Goal: Task Accomplishment & Management: Use online tool/utility

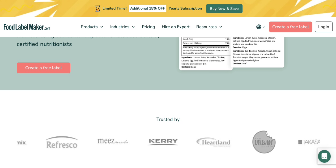
scroll to position [27, 0]
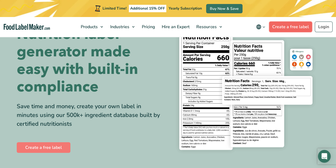
click at [289, 27] on link "Create a free label" at bounding box center [290, 27] width 43 height 11
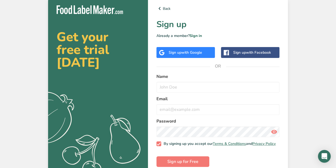
click at [180, 52] on div "Sign up with Google" at bounding box center [185, 53] width 33 height 6
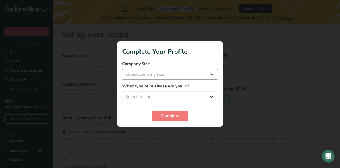
click at [212, 75] on select "Select company size Fewer than 10 Employees 10 to 50 Employees 51 to 500 Employ…" at bounding box center [170, 74] width 96 height 11
click at [246, 75] on div at bounding box center [170, 84] width 340 height 168
click at [213, 72] on select "Select company size Fewer than 10 Employees 10 to 50 Employees 51 to 500 Employ…" at bounding box center [170, 74] width 96 height 11
select select "1"
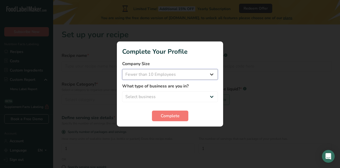
click at [122, 69] on select "Select company size Fewer than 10 Employees 10 to 50 Employees 51 to 500 Employ…" at bounding box center [170, 74] width 96 height 11
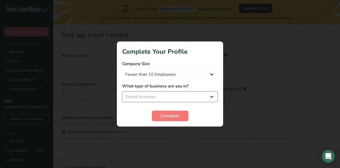
click at [183, 97] on select "Select business Packaged Food Manufacturer Restaurant & Cafe Bakery Meal Plans …" at bounding box center [170, 96] width 96 height 11
select select "8"
click at [122, 91] on select "Select business Packaged Food Manufacturer Restaurant & Cafe Bakery Meal Plans …" at bounding box center [170, 96] width 96 height 11
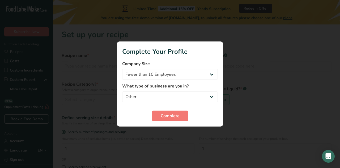
click at [168, 110] on form "Company Size Fewer than 10 Employees 10 to 50 Employees 51 to 500 Employees Ove…" at bounding box center [170, 91] width 96 height 61
click at [165, 113] on span "Complete" at bounding box center [170, 116] width 19 height 6
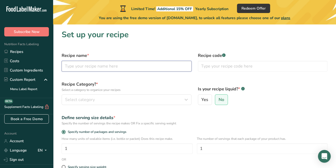
click at [99, 65] on input "text" at bounding box center [127, 66] width 130 height 11
click at [127, 63] on input "text" at bounding box center [127, 66] width 130 height 11
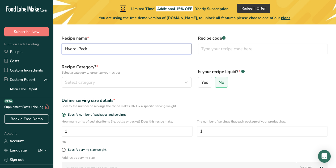
scroll to position [27, 0]
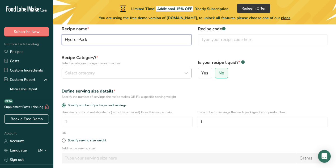
type input "Hydro-Pack"
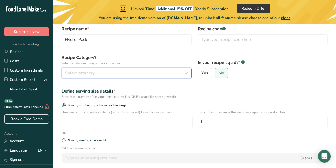
click at [76, 74] on span "Select category" at bounding box center [80, 73] width 30 height 6
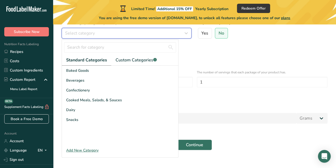
scroll to position [74, 0]
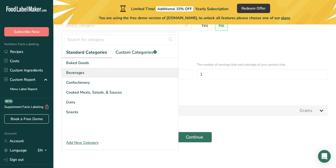
click at [75, 74] on span "Beverages" at bounding box center [75, 73] width 18 height 6
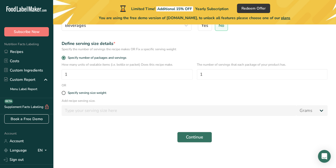
scroll to position [21, 0]
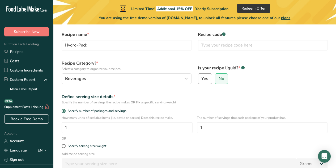
click at [206, 81] on span "Yes" at bounding box center [204, 78] width 7 height 5
click at [202, 80] on input "Yes" at bounding box center [199, 78] width 3 height 3
radio input "true"
radio input "false"
select select "22"
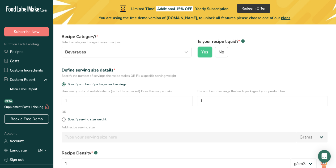
scroll to position [74, 0]
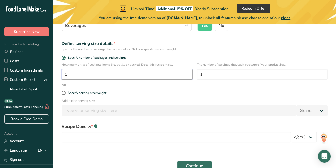
click at [81, 74] on input "1" at bounding box center [127, 74] width 131 height 11
type input "4"
click at [133, 88] on div "Specify serving size weight" at bounding box center [194, 93] width 272 height 11
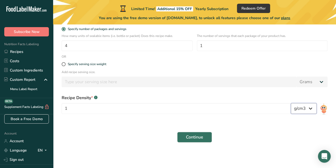
click at [312, 109] on select "lb/ft3 g/cm3" at bounding box center [304, 108] width 26 height 11
click at [64, 64] on span at bounding box center [64, 64] width 4 height 4
click at [64, 64] on input "Specify serving size weight" at bounding box center [63, 63] width 3 height 3
radio input "true"
radio input "false"
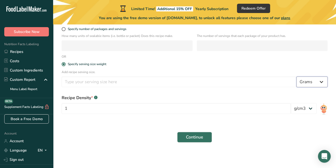
click at [323, 82] on select "Grams kg mg mcg lb oz l mL fl oz tbsp tsp cup qt gallon" at bounding box center [311, 81] width 31 height 11
select select "17"
click at [296, 76] on select "Grams kg mg mcg lb oz l mL fl oz tbsp tsp cup qt gallon" at bounding box center [311, 81] width 31 height 11
click at [101, 136] on div "Continue" at bounding box center [194, 137] width 272 height 17
click at [89, 82] on input "number" at bounding box center [179, 81] width 235 height 11
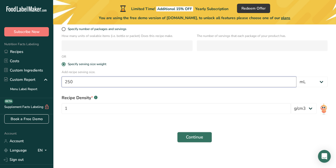
type input "250"
click at [89, 137] on div "Continue" at bounding box center [194, 137] width 272 height 17
click at [312, 109] on select "lb/ft3 g/cm3" at bounding box center [304, 108] width 26 height 11
click at [263, 136] on div "Continue" at bounding box center [194, 137] width 272 height 17
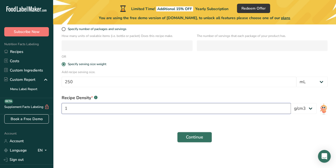
click at [121, 106] on input "1" at bounding box center [176, 108] width 229 height 11
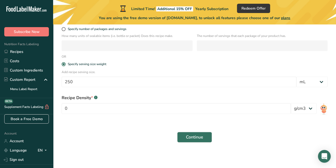
click at [194, 143] on div "Continue" at bounding box center [194, 137] width 272 height 17
click at [193, 139] on span "Continue" at bounding box center [194, 137] width 17 height 6
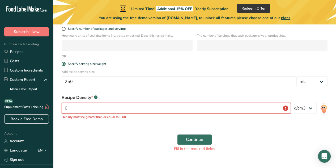
click at [91, 106] on input "0" at bounding box center [176, 108] width 229 height 11
click at [90, 106] on input "0" at bounding box center [176, 108] width 229 height 11
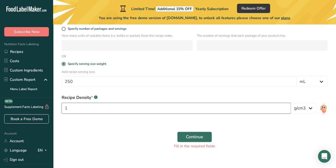
type input "1"
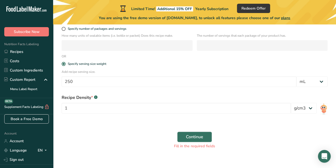
click at [227, 125] on form "Recipe name * Hydro-Pack Recipe code .a-a{fill:#347362;}.b-a{fill:#fff;} Recipe…" at bounding box center [194, 49] width 272 height 206
click at [198, 137] on span "Continue" at bounding box center [194, 137] width 17 height 6
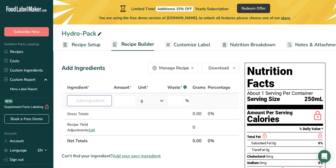
click at [89, 100] on input "text" at bounding box center [89, 100] width 44 height 11
paste input "2 tablespoons powdered glucose or dextrose (for fast energy) 1 tablespoon cane …"
type input "2"
type input "4 cups water"
click at [126, 71] on div "Add Ingredients Manage Recipe Delete Recipe Duplicate Recipe Scale Recipe Save …" at bounding box center [151, 68] width 178 height 11
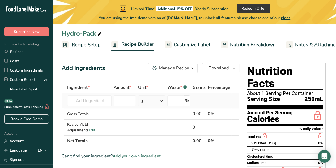
click at [160, 101] on icon at bounding box center [162, 101] width 6 height 10
click at [74, 97] on input "text" at bounding box center [89, 100] width 44 height 11
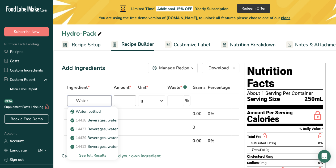
type input "Water"
click at [129, 99] on input "number" at bounding box center [125, 100] width 23 height 11
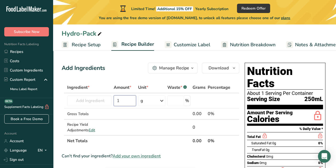
type input "1"
click at [161, 98] on icon at bounding box center [162, 101] width 6 height 10
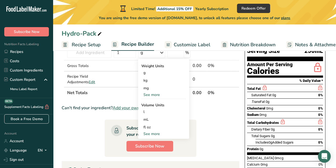
scroll to position [53, 0]
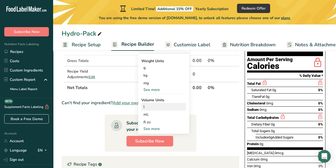
click at [153, 108] on div "l" at bounding box center [163, 107] width 40 height 6
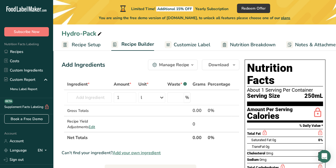
scroll to position [0, 0]
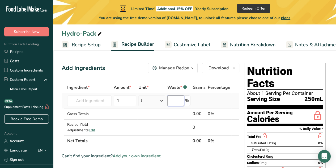
click at [182, 100] on input "number" at bounding box center [175, 100] width 17 height 11
click at [92, 102] on input "text" at bounding box center [89, 100] width 44 height 11
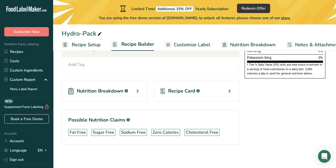
scroll to position [169, 0]
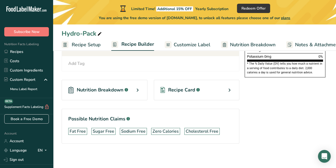
click at [95, 45] on span "Recipe Setup" at bounding box center [86, 44] width 29 height 7
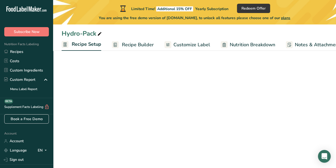
scroll to position [0, 2]
select select "17"
select select "22"
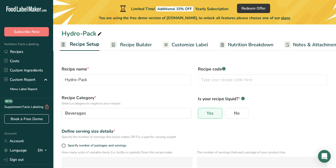
scroll to position [0, 0]
click at [134, 45] on span "Recipe Builder" at bounding box center [136, 44] width 32 height 7
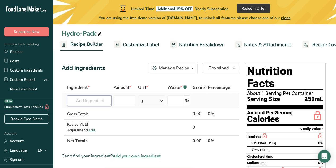
click at [93, 102] on input "text" at bounding box center [89, 100] width 44 height 11
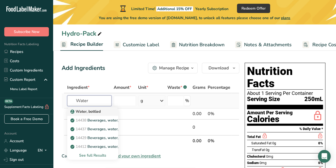
type input "Water"
click at [92, 112] on p "Water, bottled" at bounding box center [85, 112] width 29 height 6
type input "Water, bottled"
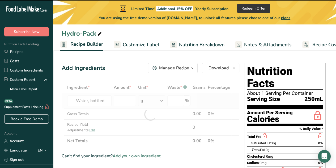
type input "0"
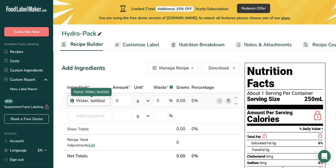
click at [96, 100] on div "Water, bottled" at bounding box center [91, 100] width 31 height 6
click at [105, 100] on div "Water, bottled" at bounding box center [91, 100] width 31 height 6
drag, startPoint x: 122, startPoint y: 99, endPoint x: 126, endPoint y: 99, distance: 4.0
click at [124, 99] on input "0" at bounding box center [122, 100] width 19 height 11
click at [126, 99] on input "0" at bounding box center [122, 100] width 19 height 11
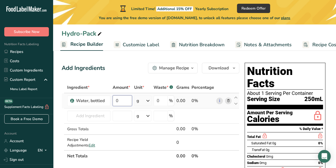
click at [126, 99] on input "0" at bounding box center [122, 100] width 19 height 11
click at [150, 99] on div "Ingredient * Amount * Unit * Waste * .a-a{fill:#347362;}.b-a{fill:#fff;} Grams …" at bounding box center [151, 122] width 178 height 80
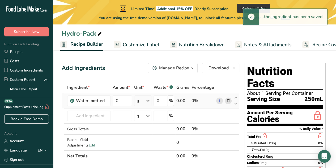
click at [149, 100] on icon at bounding box center [148, 101] width 6 height 10
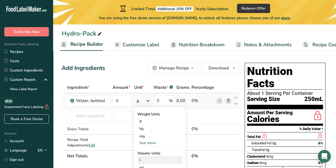
click at [149, 160] on div "l" at bounding box center [159, 160] width 40 height 6
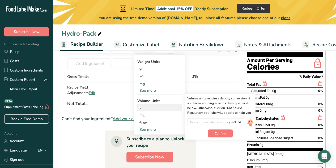
scroll to position [53, 0]
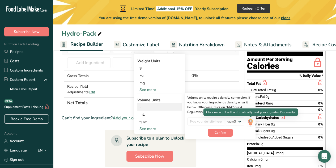
click at [251, 121] on img at bounding box center [250, 121] width 6 height 9
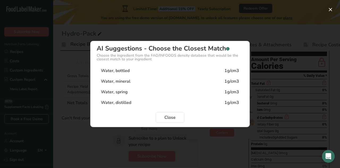
click at [123, 101] on div "Water, distilled" at bounding box center [116, 102] width 30 height 6
type input "1"
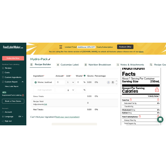
scroll to position [0, 0]
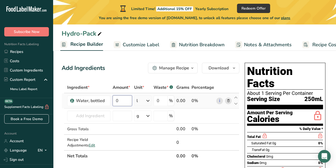
click at [125, 99] on input "0" at bounding box center [122, 100] width 19 height 11
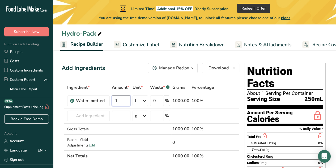
type input "1"
click at [122, 70] on div "Add Ingredients Manage Recipe Delete Recipe Duplicate Recipe Scale Recipe Save …" at bounding box center [151, 68] width 178 height 11
click at [92, 115] on input "text" at bounding box center [88, 115] width 42 height 11
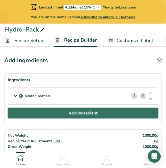
click at [77, 116] on span "Add Ingredient" at bounding box center [83, 113] width 29 height 6
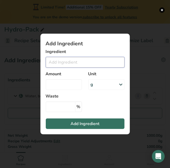
click at [63, 60] on input "Add ingredient modal" at bounding box center [85, 62] width 79 height 11
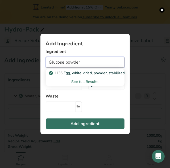
type input "Glucose powder"
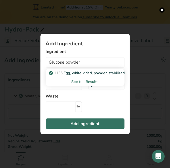
click at [103, 101] on section "Add Ingredient Ingredient Glucose powder 1136 Egg, white, dried, powder, stabil…" at bounding box center [84, 84] width 89 height 101
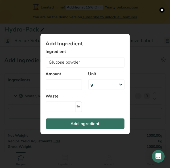
click at [122, 86] on icon "Add ingredient modal" at bounding box center [121, 85] width 6 height 10
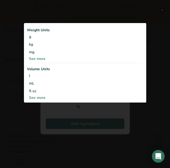
click at [38, 98] on div "See more" at bounding box center [85, 98] width 116 height 6
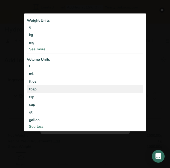
click at [38, 91] on div "tbsp" at bounding box center [85, 89] width 112 height 6
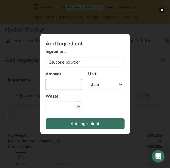
click at [53, 88] on input "Add ingredient modal" at bounding box center [64, 84] width 36 height 11
type input "2"
click at [105, 106] on section "Add Ingredient Ingredient Glucose powder 1136 Egg, white, dried, powder, stabil…" at bounding box center [84, 84] width 89 height 101
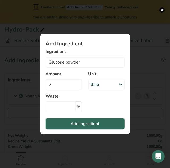
click at [89, 124] on span "Add Ingredient" at bounding box center [84, 124] width 29 height 6
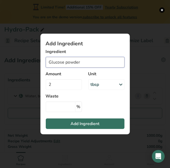
click at [82, 61] on input "Glucose powder" at bounding box center [85, 62] width 79 height 11
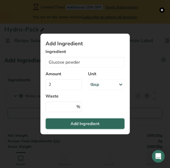
click at [87, 124] on span "Add Ingredient" at bounding box center [84, 124] width 29 height 6
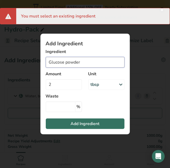
click at [82, 63] on input "Glucose powder" at bounding box center [85, 62] width 79 height 11
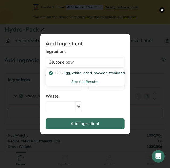
click at [87, 82] on div "See full Results" at bounding box center [85, 82] width 70 height 6
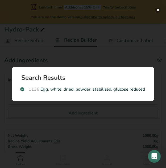
click at [160, 11] on button "Search results modal" at bounding box center [157, 9] width 5 height 5
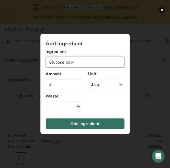
click at [77, 62] on input "Glucose pow" at bounding box center [85, 62] width 79 height 11
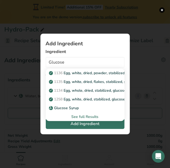
click at [59, 107] on p "Glucose Syrup" at bounding box center [64, 108] width 29 height 6
type input "Glucose Syrup"
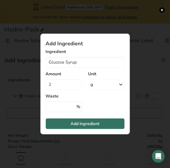
click at [121, 85] on icon "Add ingredient modal" at bounding box center [121, 85] width 6 height 10
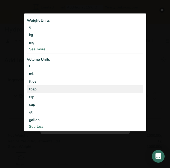
click at [38, 90] on div "tbsp" at bounding box center [85, 89] width 112 height 6
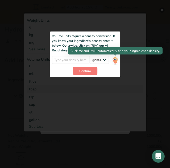
click at [116, 61] on img "Add ingredient modal" at bounding box center [115, 60] width 6 height 9
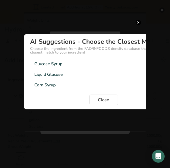
click at [65, 63] on div "Glucose Syrup 1.33g/cm3" at bounding box center [103, 64] width 147 height 11
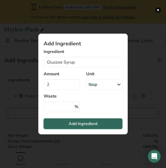
click at [100, 124] on button "Add Ingredient" at bounding box center [83, 124] width 79 height 11
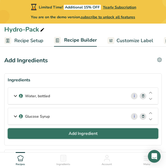
click at [76, 133] on span "Add Ingredient" at bounding box center [83, 134] width 29 height 6
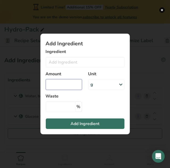
click at [68, 88] on input "Add ingredient modal" at bounding box center [64, 84] width 36 height 11
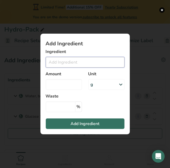
click at [70, 62] on input "Add ingredient modal" at bounding box center [85, 62] width 79 height 11
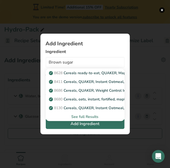
click at [81, 119] on div "See full Results" at bounding box center [85, 117] width 70 height 6
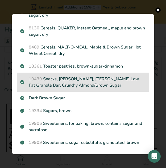
scroll to position [106, 0]
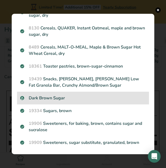
click at [50, 100] on p "Dark Brown Sugar" at bounding box center [82, 98] width 125 height 6
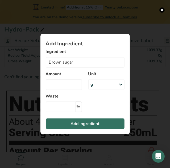
type input "Dark Brown Sugar"
click at [77, 86] on input "Add ingredient modal" at bounding box center [64, 84] width 36 height 11
type input "1"
click at [121, 84] on icon "Add ingredient modal" at bounding box center [121, 85] width 6 height 10
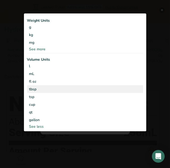
click at [34, 90] on div "tbsp" at bounding box center [85, 89] width 112 height 6
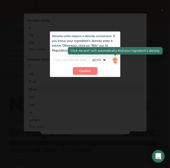
click at [115, 60] on img "Add ingredient modal" at bounding box center [115, 60] width 6 height 9
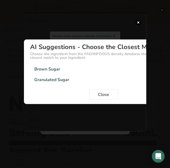
click at [86, 68] on div "Brown Sugar 0.845g/cm3" at bounding box center [103, 69] width 147 height 11
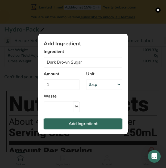
click at [90, 124] on span "Add Ingredient" at bounding box center [83, 124] width 29 height 6
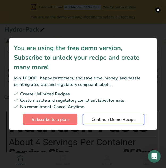
click at [132, 118] on span "Continue Demo Recipe" at bounding box center [113, 120] width 44 height 6
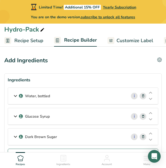
scroll to position [27, 0]
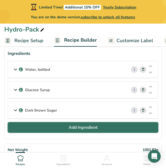
click at [84, 127] on span "Add Ingredient" at bounding box center [83, 128] width 29 height 6
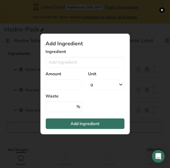
click at [76, 69] on div "Amount" at bounding box center [63, 80] width 42 height 25
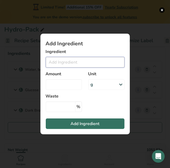
click at [79, 63] on input "Add ingredient modal" at bounding box center [85, 62] width 79 height 11
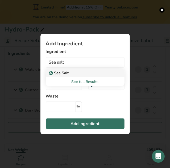
click at [78, 74] on div "Sea Salt" at bounding box center [81, 73] width 62 height 6
type input "Sea Salt"
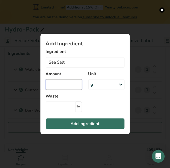
click at [77, 86] on input "Add ingredient modal" at bounding box center [64, 84] width 36 height 11
type input "0.25"
click at [120, 86] on icon "Add ingredient modal" at bounding box center [121, 85] width 6 height 10
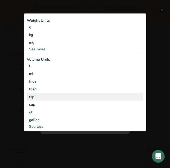
click at [46, 98] on div "tsp" at bounding box center [85, 97] width 112 height 6
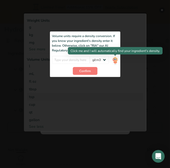
click at [114, 60] on img "Add ingredient modal" at bounding box center [115, 60] width 6 height 9
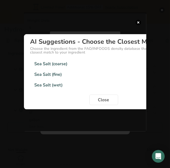
click at [91, 76] on div "Sea Salt (fine) 2.19g/cm3" at bounding box center [103, 74] width 147 height 11
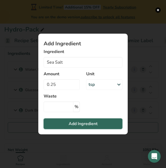
click at [92, 122] on span "Add Ingredient" at bounding box center [83, 124] width 29 height 6
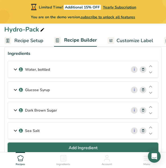
click at [79, 149] on span "Add Ingredient" at bounding box center [83, 148] width 29 height 6
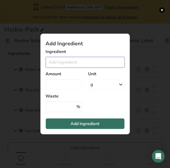
click at [62, 62] on input "Add ingredient modal" at bounding box center [85, 62] width 79 height 11
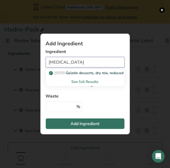
type input "Potassium Chloride"
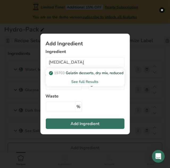
click at [88, 84] on div "See full Results" at bounding box center [85, 82] width 70 height 6
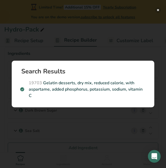
click at [158, 10] on button "Search results modal" at bounding box center [157, 9] width 5 height 5
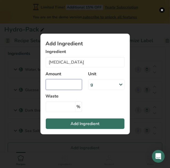
click at [69, 85] on input "Add ingredient modal" at bounding box center [64, 84] width 36 height 11
type input "0.15"
click at [119, 86] on icon "Add ingredient modal" at bounding box center [121, 85] width 6 height 10
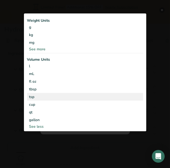
click at [35, 98] on div "tsp" at bounding box center [85, 97] width 112 height 6
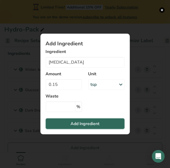
click at [89, 124] on span "Add Ingredient" at bounding box center [84, 124] width 29 height 6
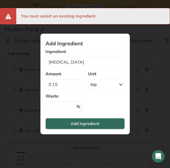
click at [89, 124] on span "Add Ingredient" at bounding box center [84, 124] width 29 height 6
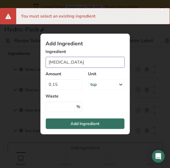
click at [96, 62] on input "Potassium Chloride" at bounding box center [85, 62] width 79 height 11
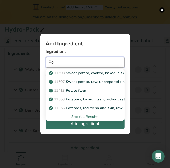
type input "P"
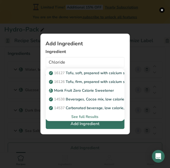
click at [76, 118] on div "See full Results" at bounding box center [85, 117] width 70 height 6
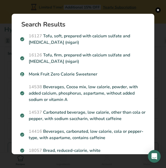
click at [76, 118] on p "14537 Carbonated beverage, low calorie, other than cola or pepper, with sodium …" at bounding box center [82, 115] width 125 height 13
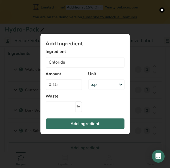
type input "Carbonated beverage, low calorie, other than cola or pepper, with sodium saccha…"
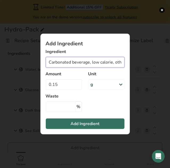
click at [97, 63] on input "Carbonated beverage, low calorie, other than cola or pepper, with sodium saccha…" at bounding box center [85, 62] width 79 height 11
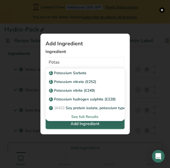
click at [84, 123] on span "Add Ingredient" at bounding box center [84, 124] width 29 height 6
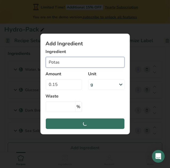
click at [69, 60] on input "Potas" at bounding box center [85, 62] width 79 height 11
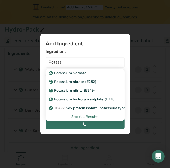
click at [81, 118] on div "See full Results" at bounding box center [85, 117] width 70 height 6
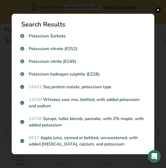
scroll to position [0, 0]
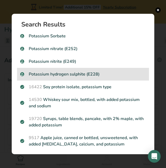
click at [65, 72] on p "Potassium hydrogen sulphite (E228)" at bounding box center [82, 74] width 125 height 6
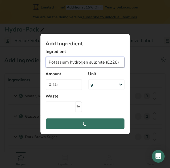
click at [119, 62] on input "Potassium hydrogen sulphite (E228)" at bounding box center [85, 62] width 79 height 11
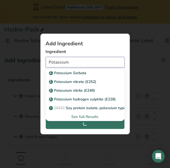
type input "Potassium"
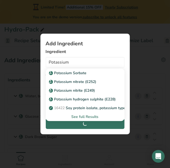
click at [122, 40] on section "Add Ingredient Ingredient Potassium Potassium Sorbate Potassium nitrate (E252) …" at bounding box center [84, 84] width 89 height 101
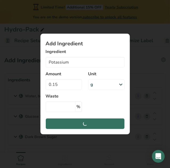
click at [121, 85] on icon "Add ingredient modal" at bounding box center [121, 85] width 6 height 10
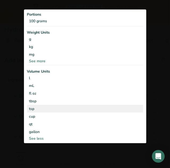
click at [32, 109] on div "tsp" at bounding box center [85, 109] width 112 height 6
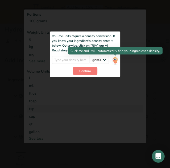
click at [116, 59] on img "Add ingredient modal" at bounding box center [115, 60] width 6 height 9
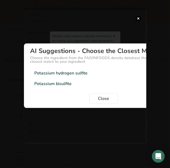
click at [74, 84] on div "Potassium bisulfite 1.48g/cm3" at bounding box center [103, 84] width 147 height 11
